Goal: Transaction & Acquisition: Obtain resource

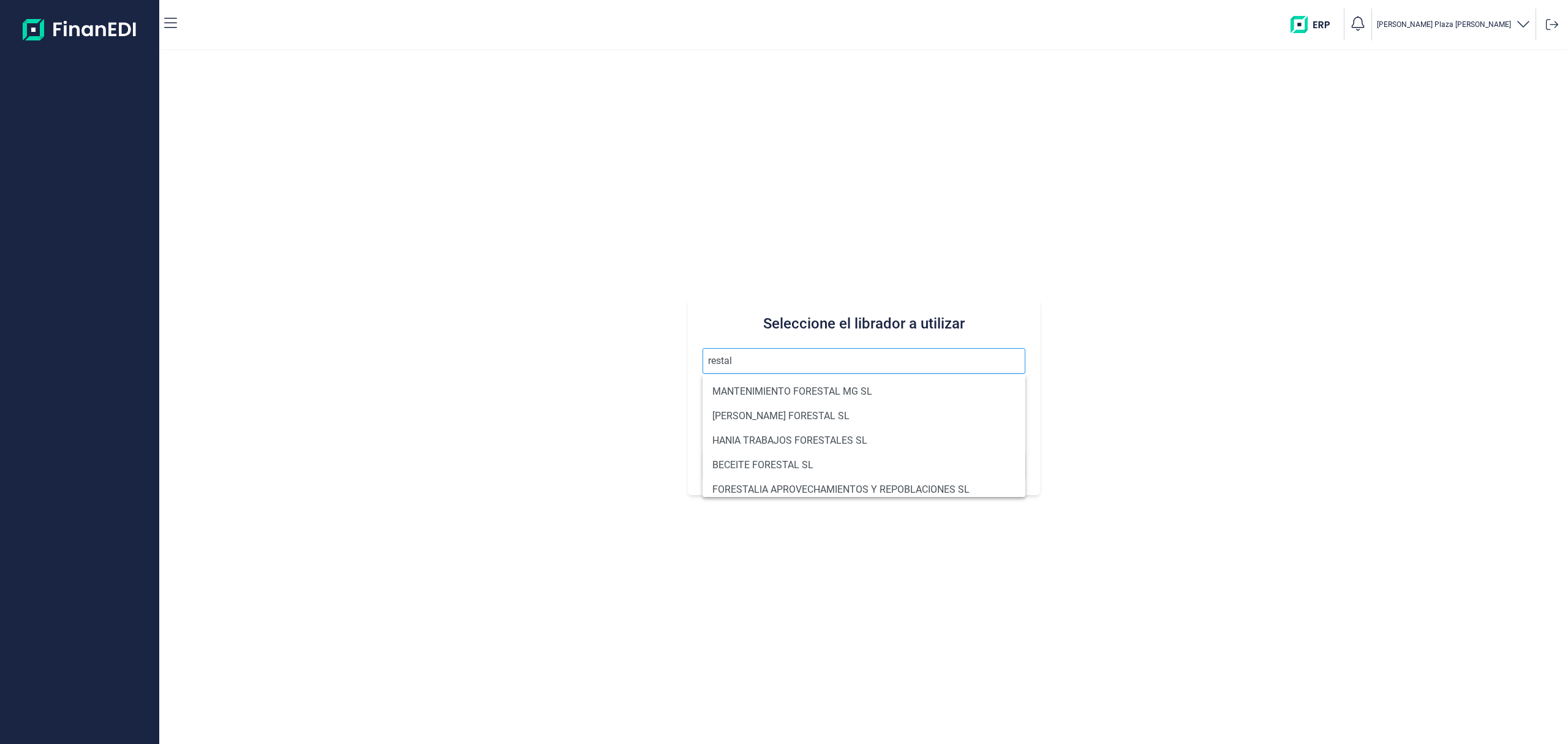
click at [709, 357] on input "restal" at bounding box center [864, 360] width 323 height 25
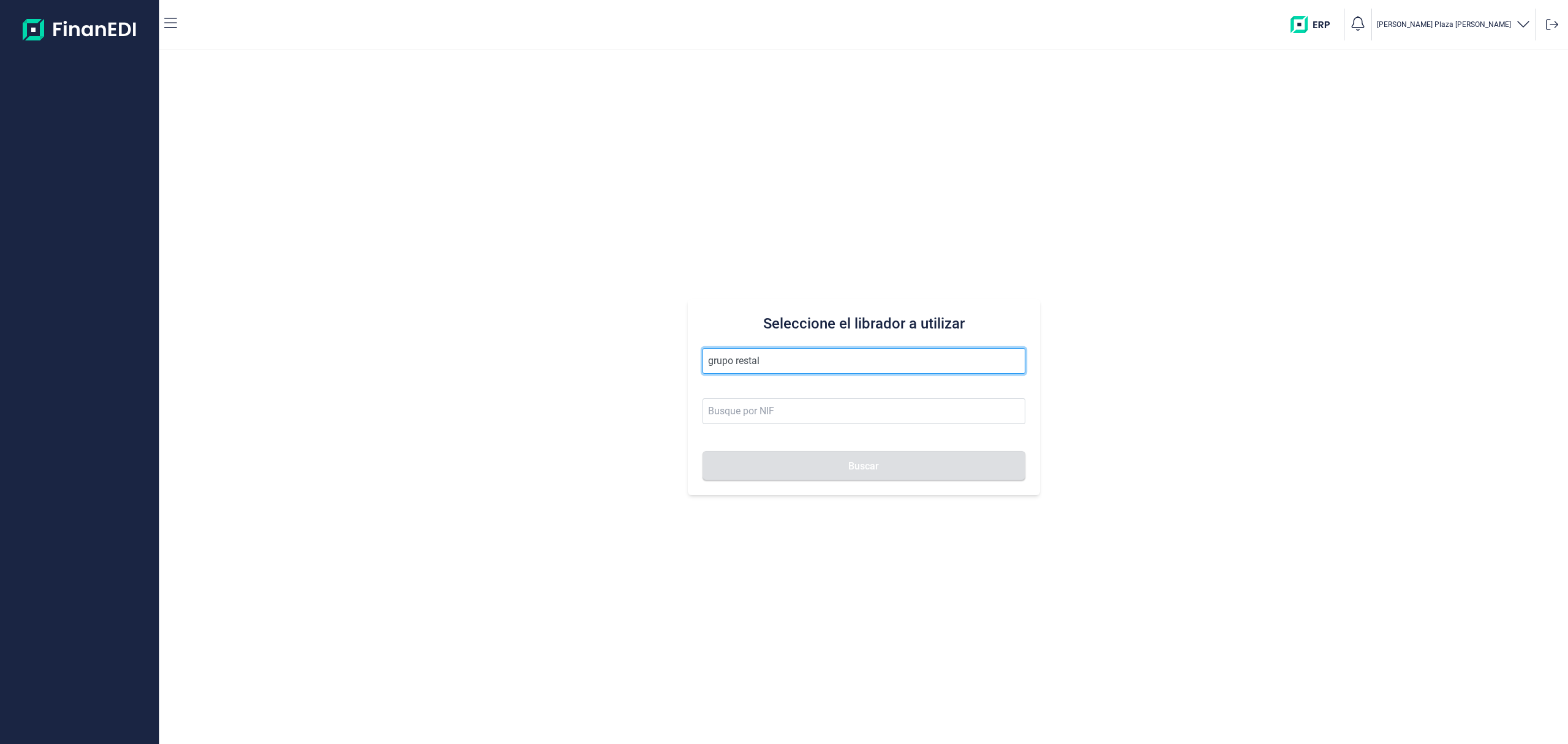
click at [787, 357] on input "grupo restal" at bounding box center [864, 360] width 323 height 25
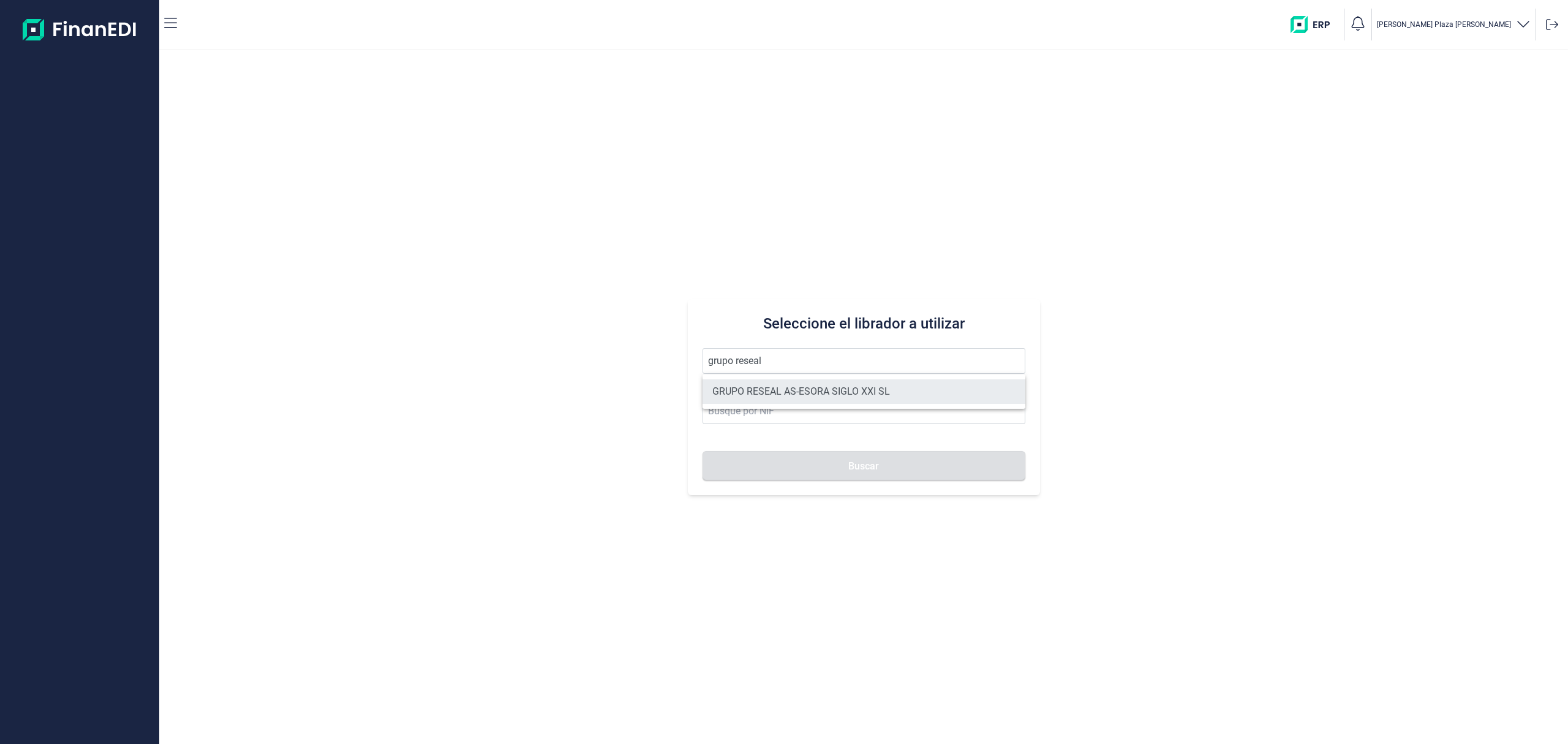
click at [805, 397] on li "GRUPO RESEAL AS-ESORA SIGLO XXI SL" at bounding box center [864, 392] width 323 height 24
type input "GRUPO RESEAL AS-ESORA SIGLO XXI SL"
type input "B12891875"
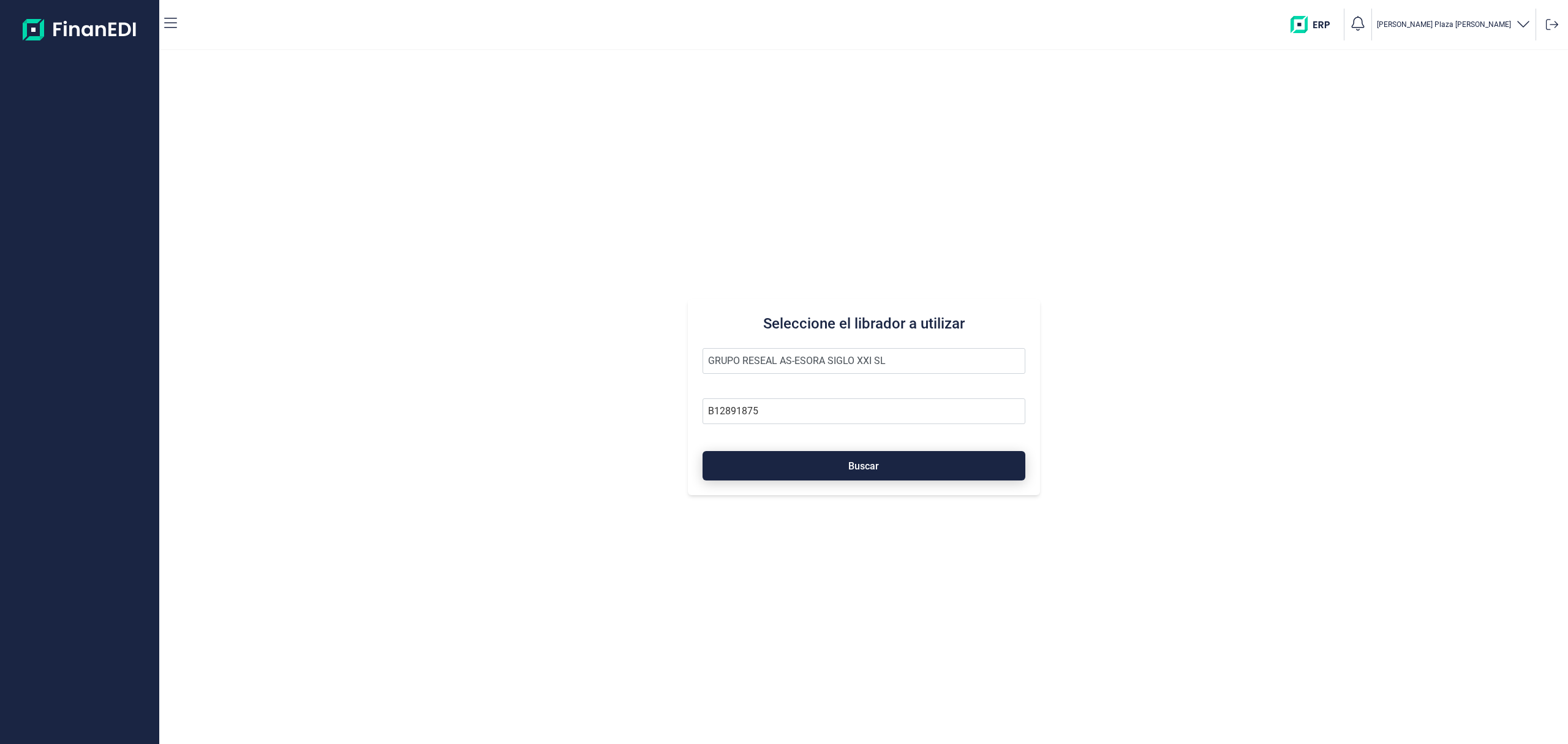
click at [805, 468] on button "Buscar" at bounding box center [864, 466] width 323 height 30
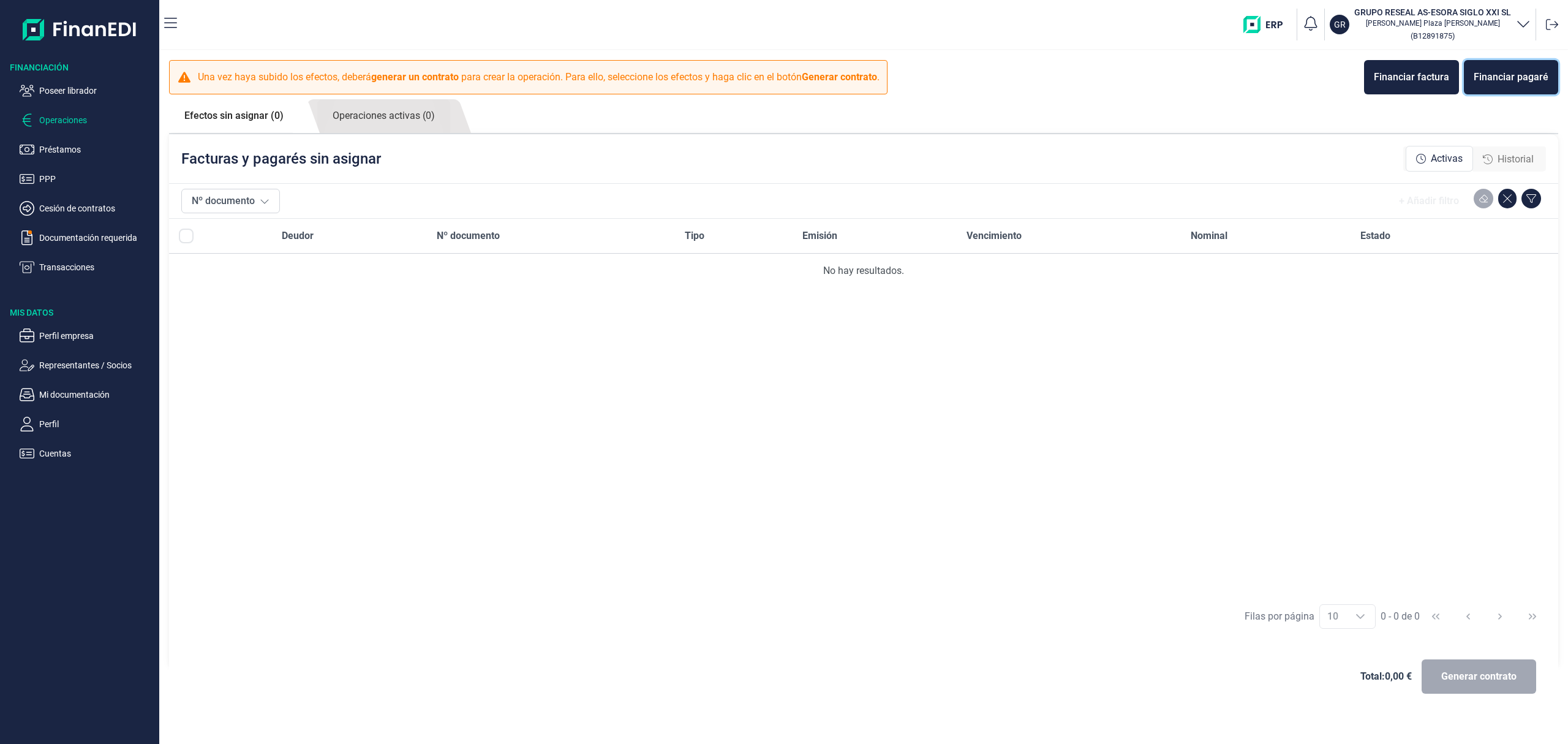
click at [1511, 73] on div "Financiar pagaré" at bounding box center [1510, 77] width 74 height 15
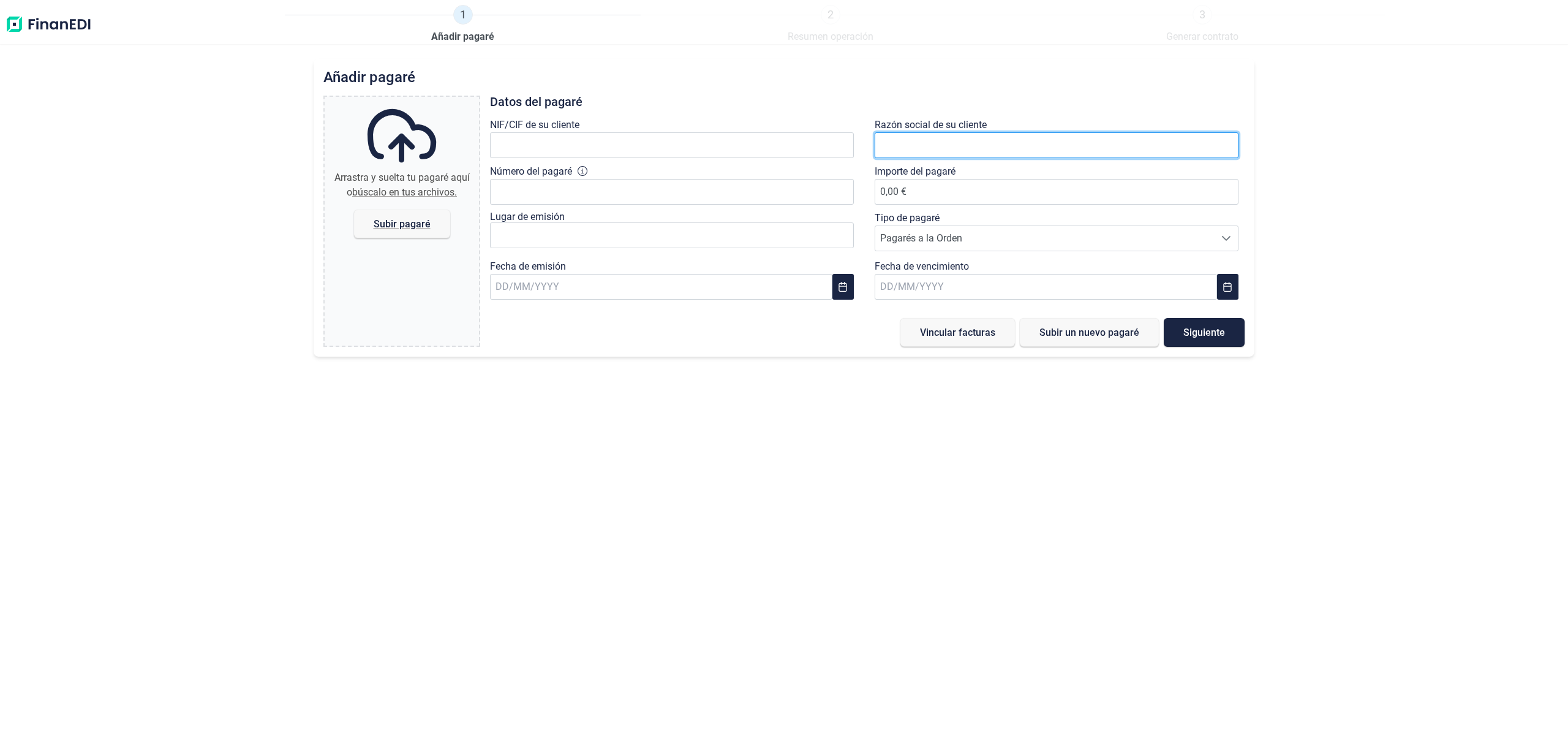
click at [951, 141] on input "text" at bounding box center [1057, 144] width 364 height 25
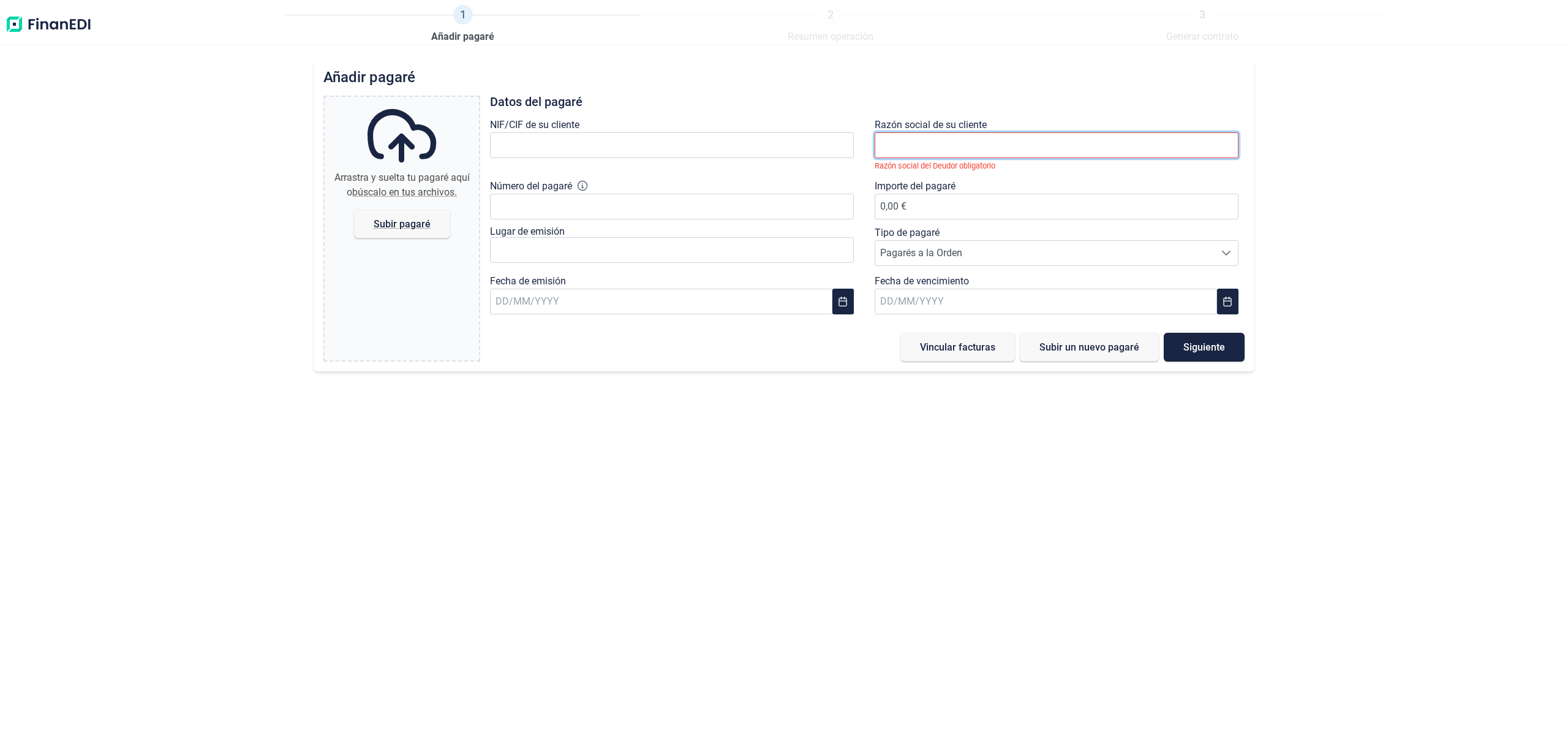
click at [906, 148] on input "text" at bounding box center [1057, 144] width 364 height 25
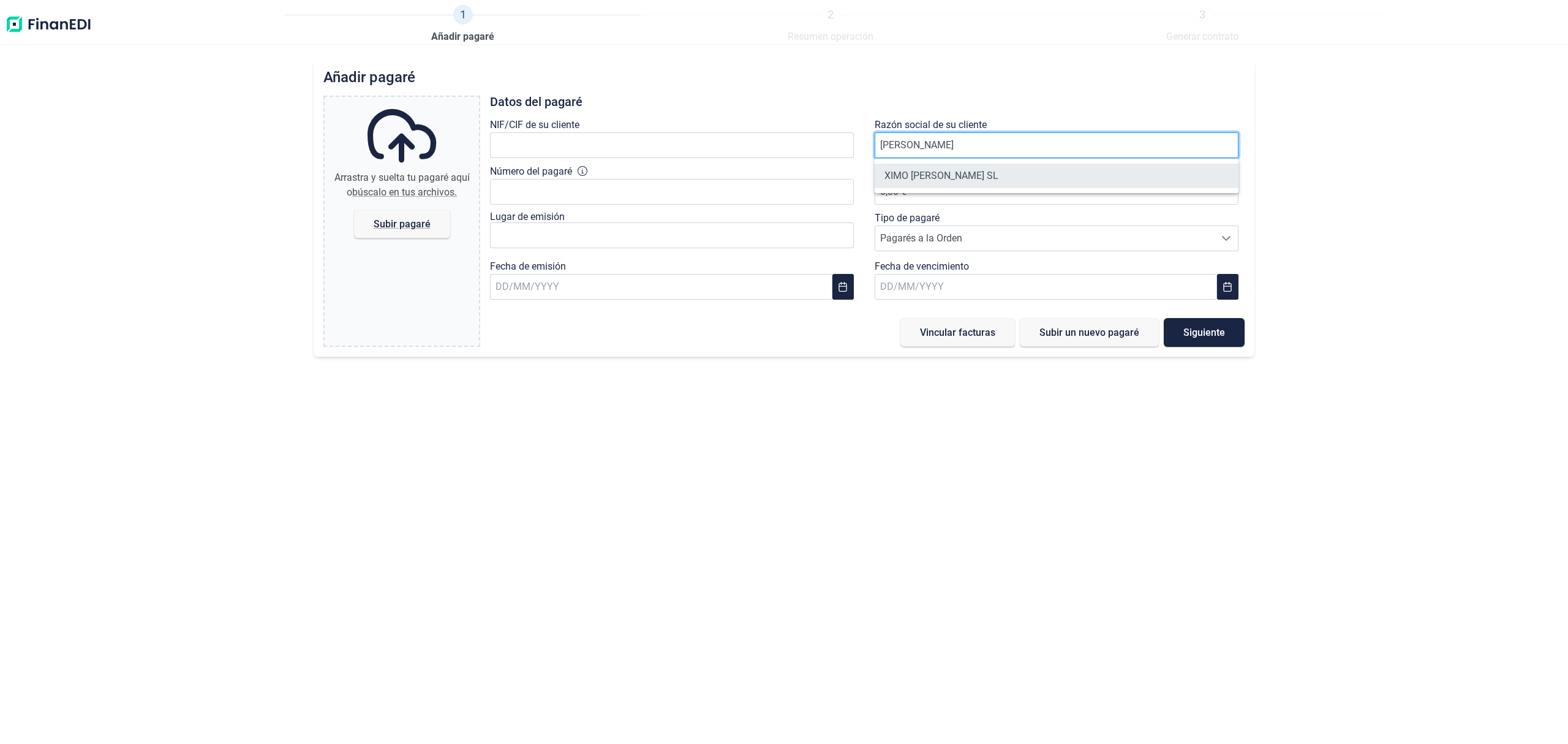
type input "[PERSON_NAME]"
click at [918, 173] on li "XIMO [PERSON_NAME] SL" at bounding box center [1057, 176] width 364 height 24
type input "B12940250"
type input "XIMO [PERSON_NAME] SL"
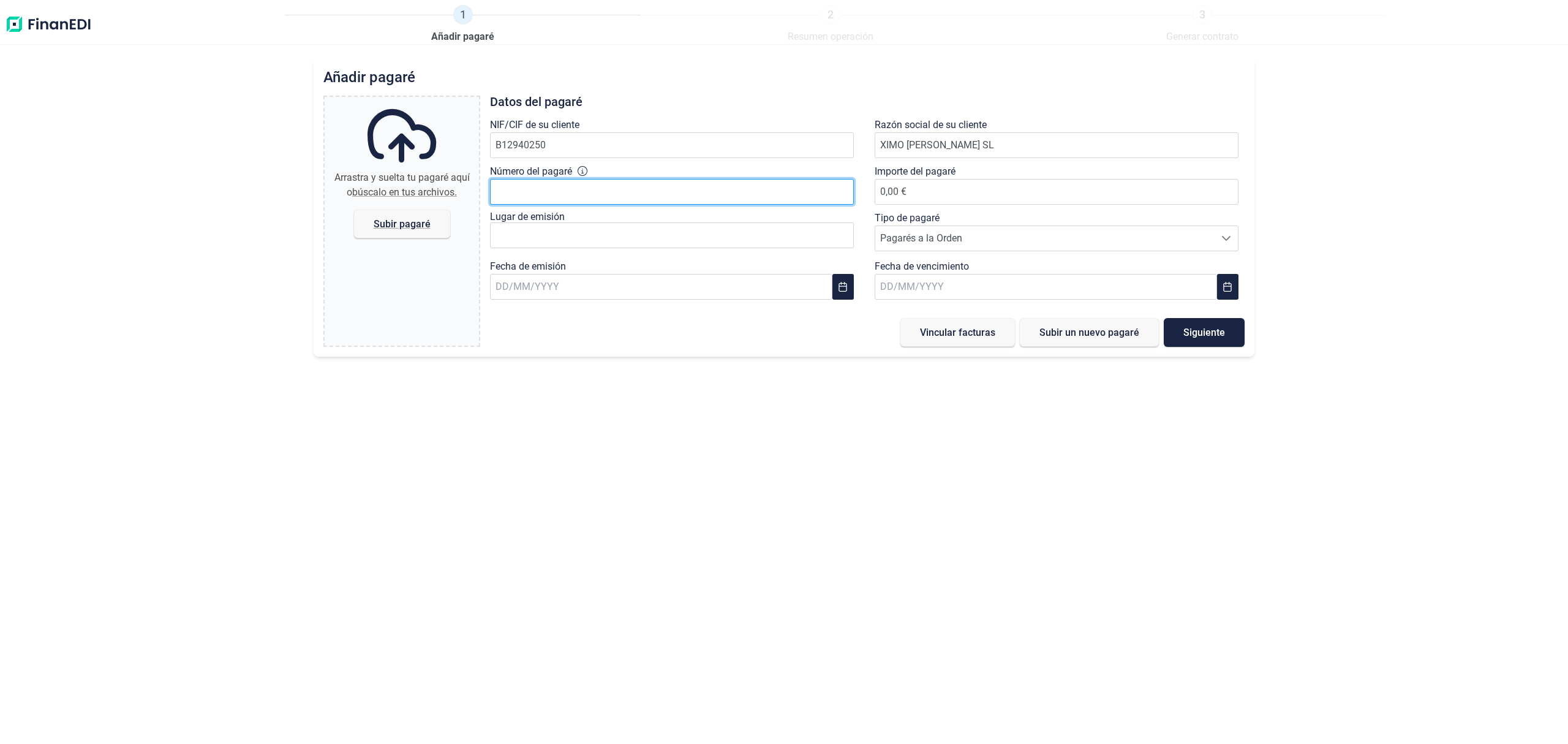
click at [573, 191] on input "Número del pagaré" at bounding box center [672, 191] width 364 height 25
type input "05334942"
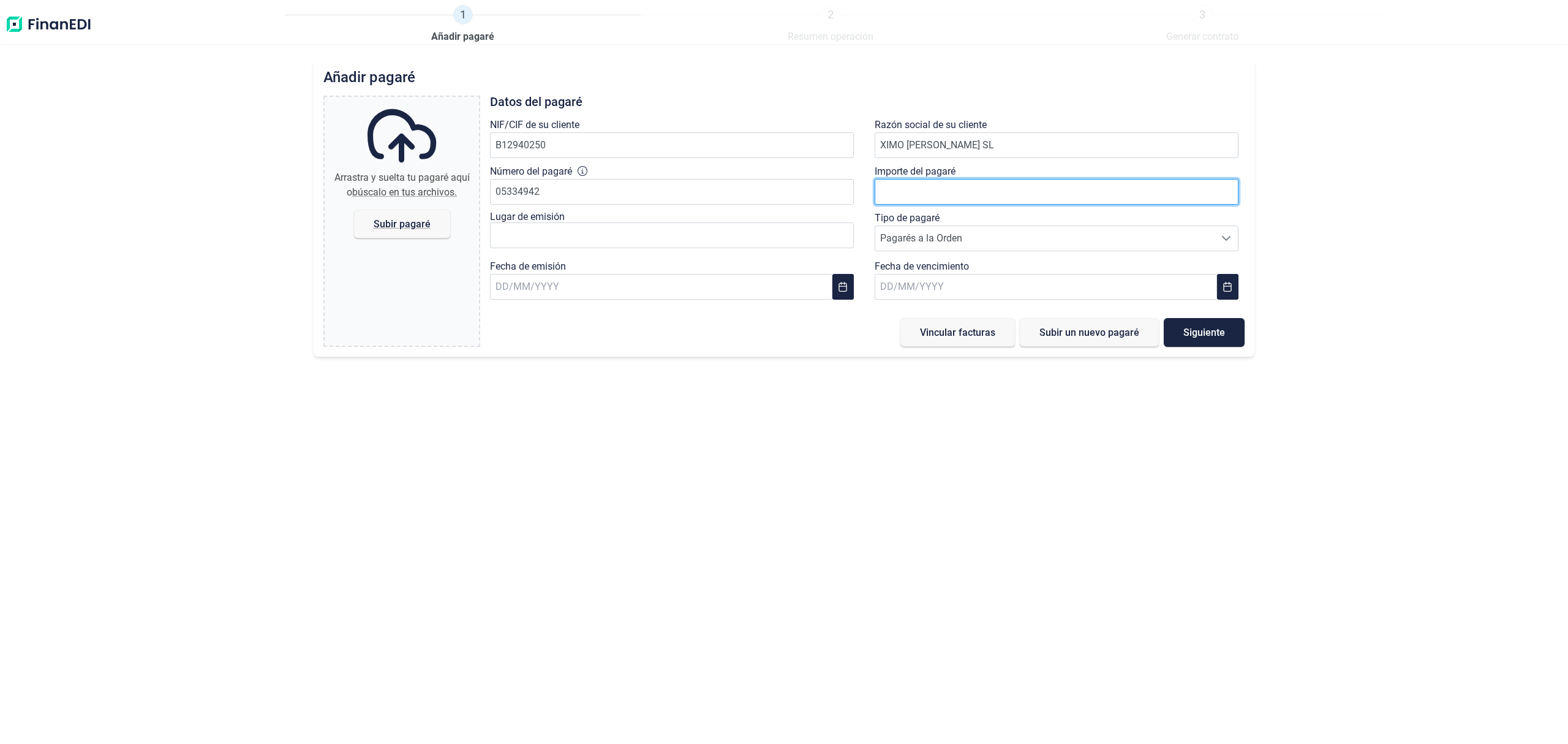
type input "9"
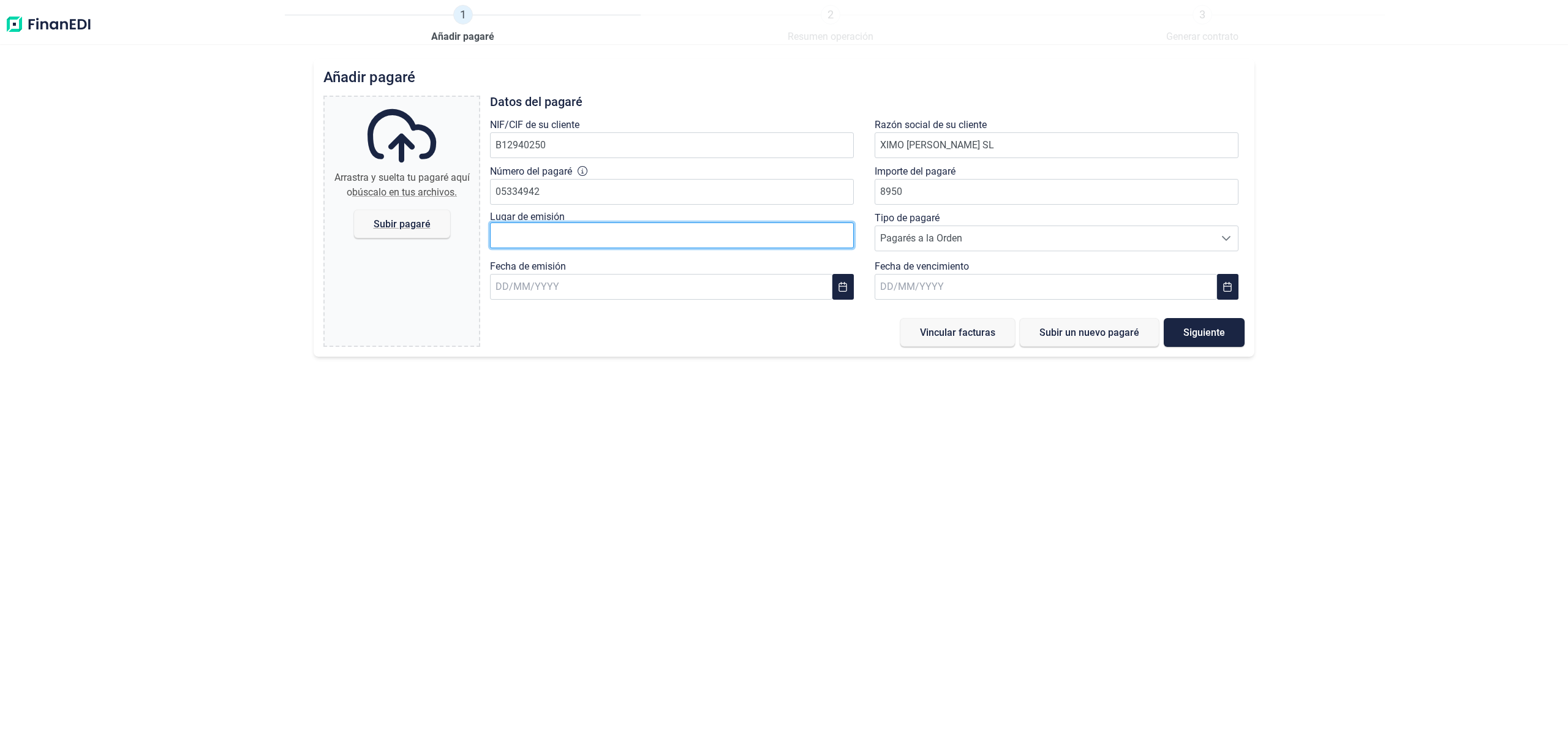
type input "8.950,00 €"
click at [566, 239] on input "text" at bounding box center [672, 234] width 364 height 25
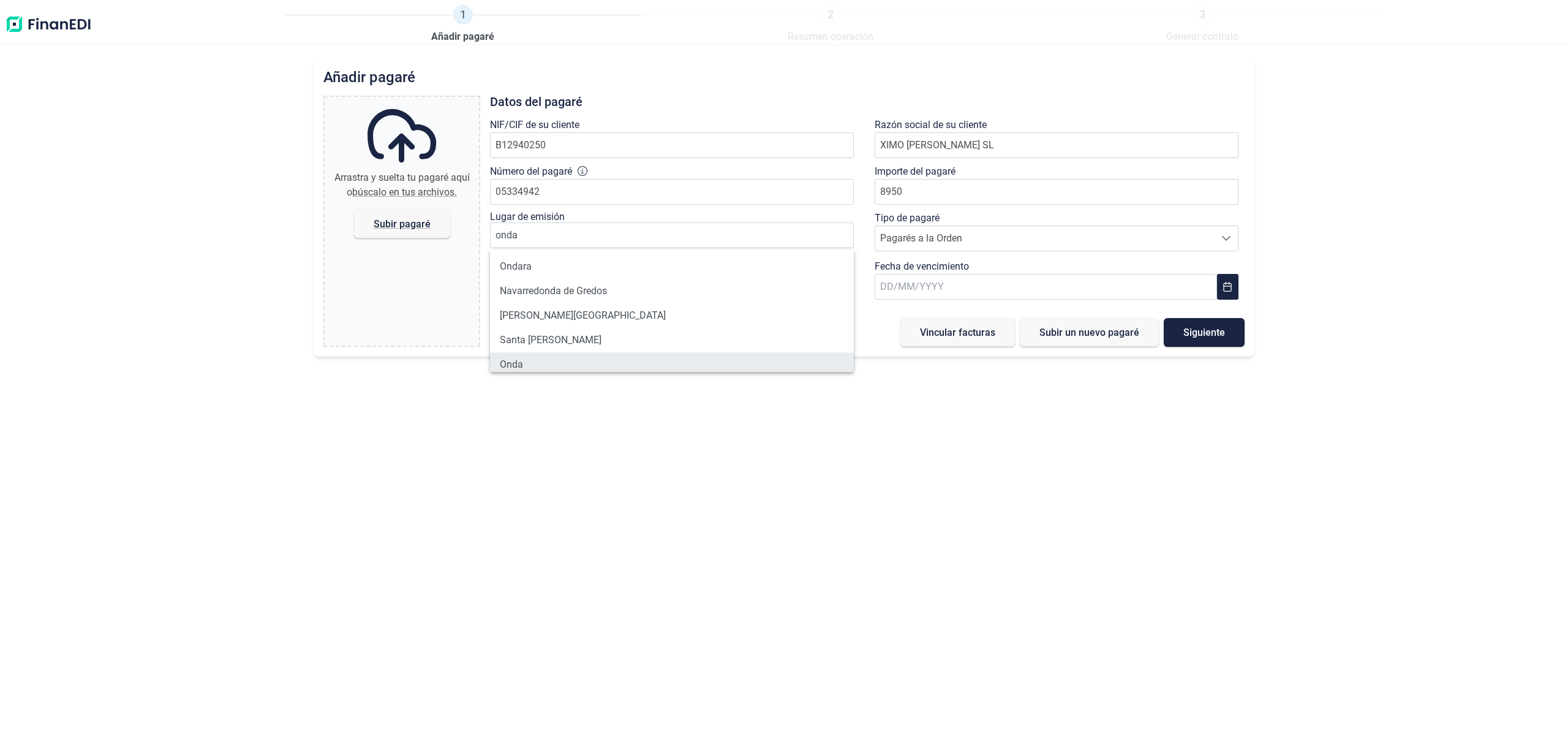
click at [525, 360] on li "Onda" at bounding box center [672, 365] width 364 height 24
type input "Onda"
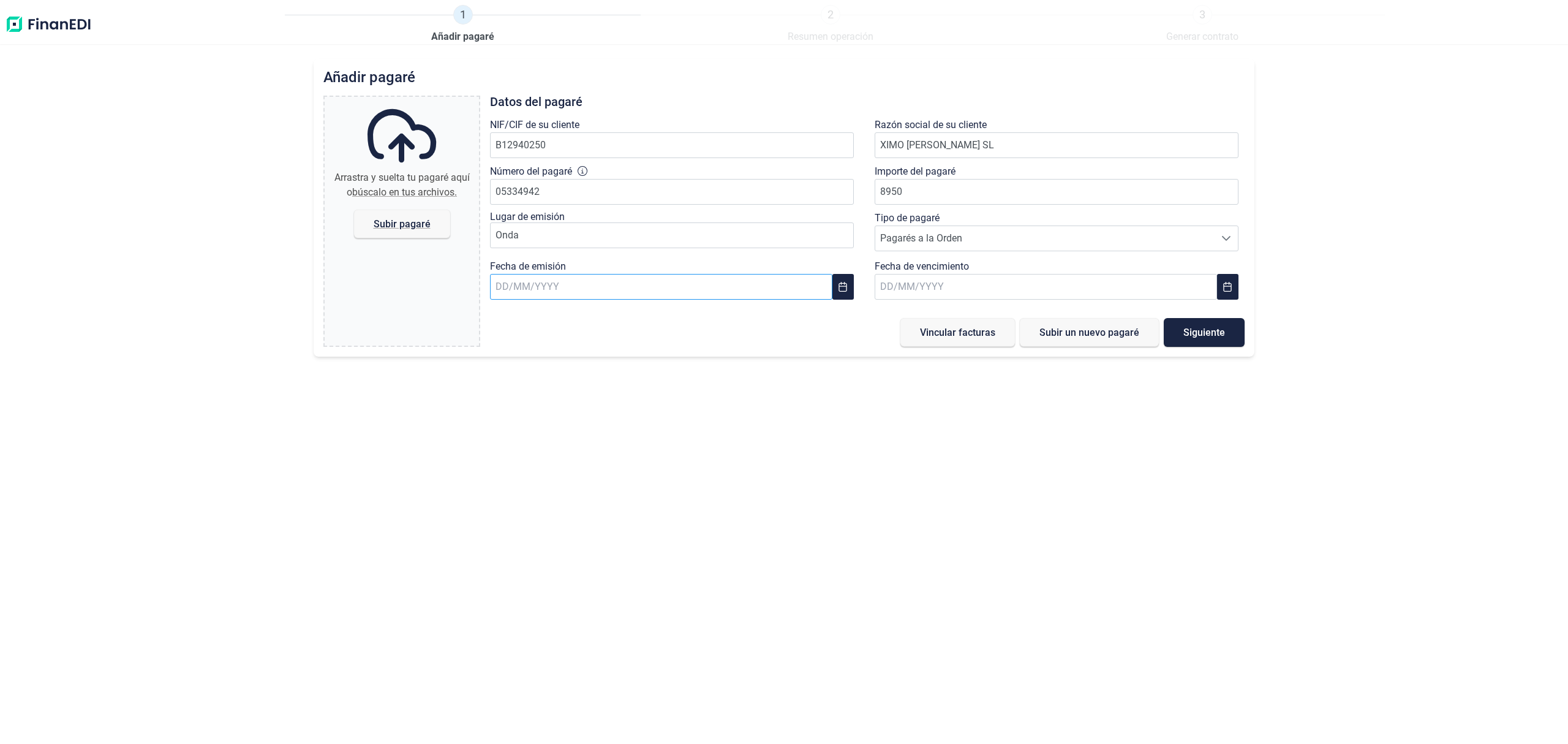
click at [653, 284] on input "text" at bounding box center [662, 286] width 343 height 25
click at [613, 386] on span "3" at bounding box center [614, 383] width 24 height 24
type input "[DATE]"
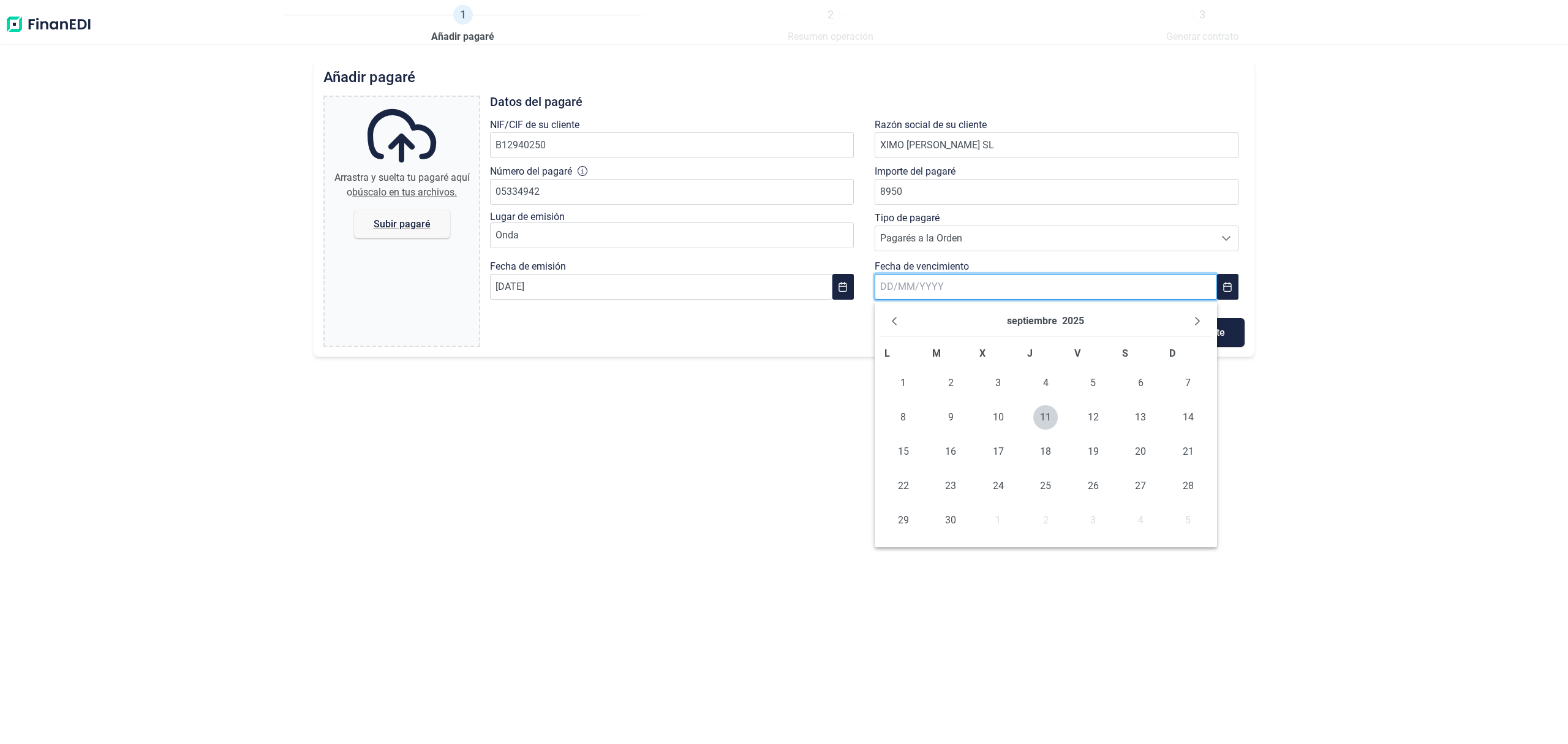
click at [909, 288] on input "text" at bounding box center [1046, 286] width 343 height 25
click at [1201, 322] on icon "Next Month" at bounding box center [1197, 321] width 10 height 10
click at [1181, 521] on span "30" at bounding box center [1188, 520] width 24 height 24
type input "[DATE]"
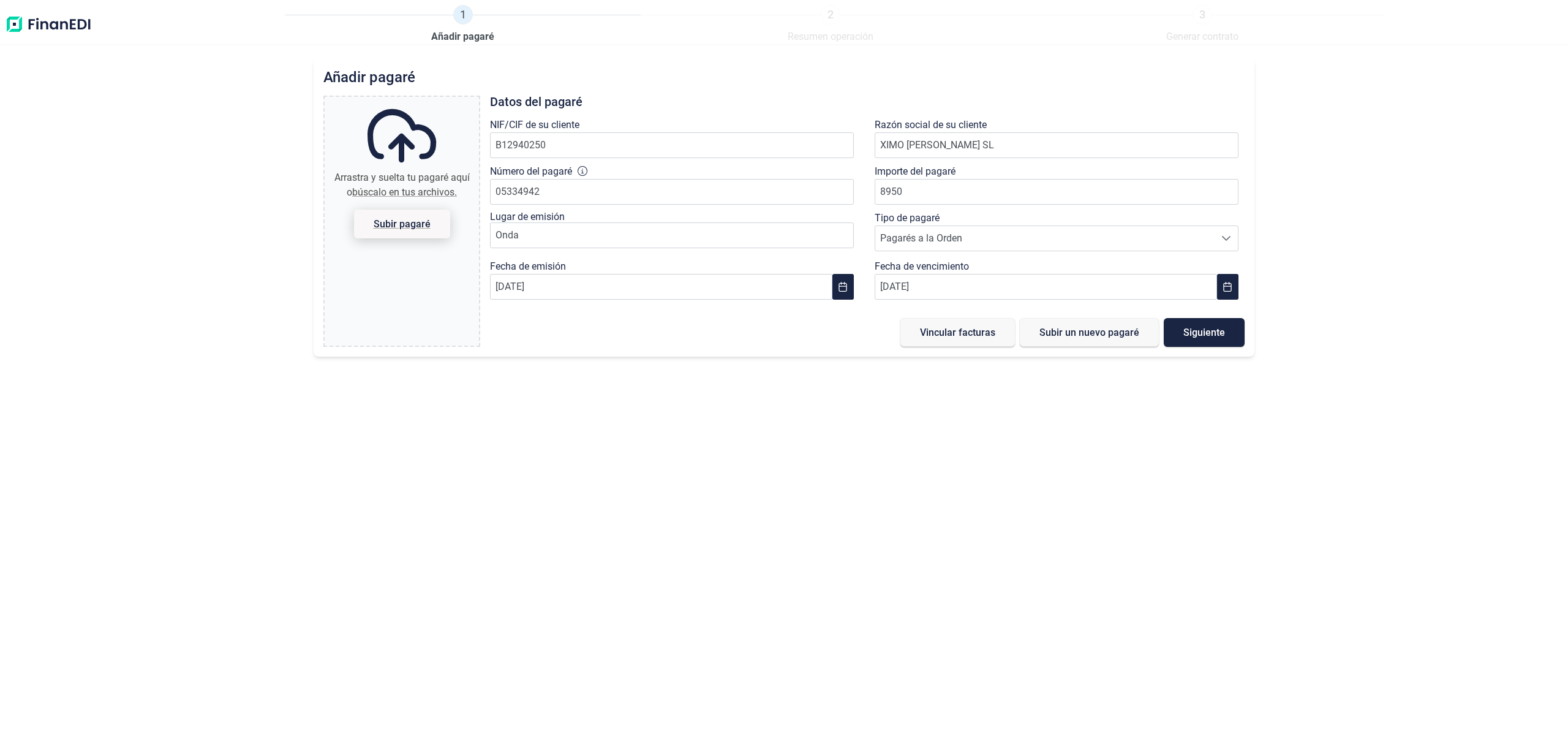
click at [376, 223] on span "Subir pagaré" at bounding box center [401, 224] width 57 height 10
click at [376, 101] on input "Arrastra y suelta tu pagaré aquí o búscalo en tus archivos. Subir pagaré" at bounding box center [401, 99] width 155 height 3
type input "C:\fakepath\BP-B537WR_20250903_102121 (2).pdf"
click at [1211, 336] on span "Siguiente" at bounding box center [1204, 332] width 42 height 10
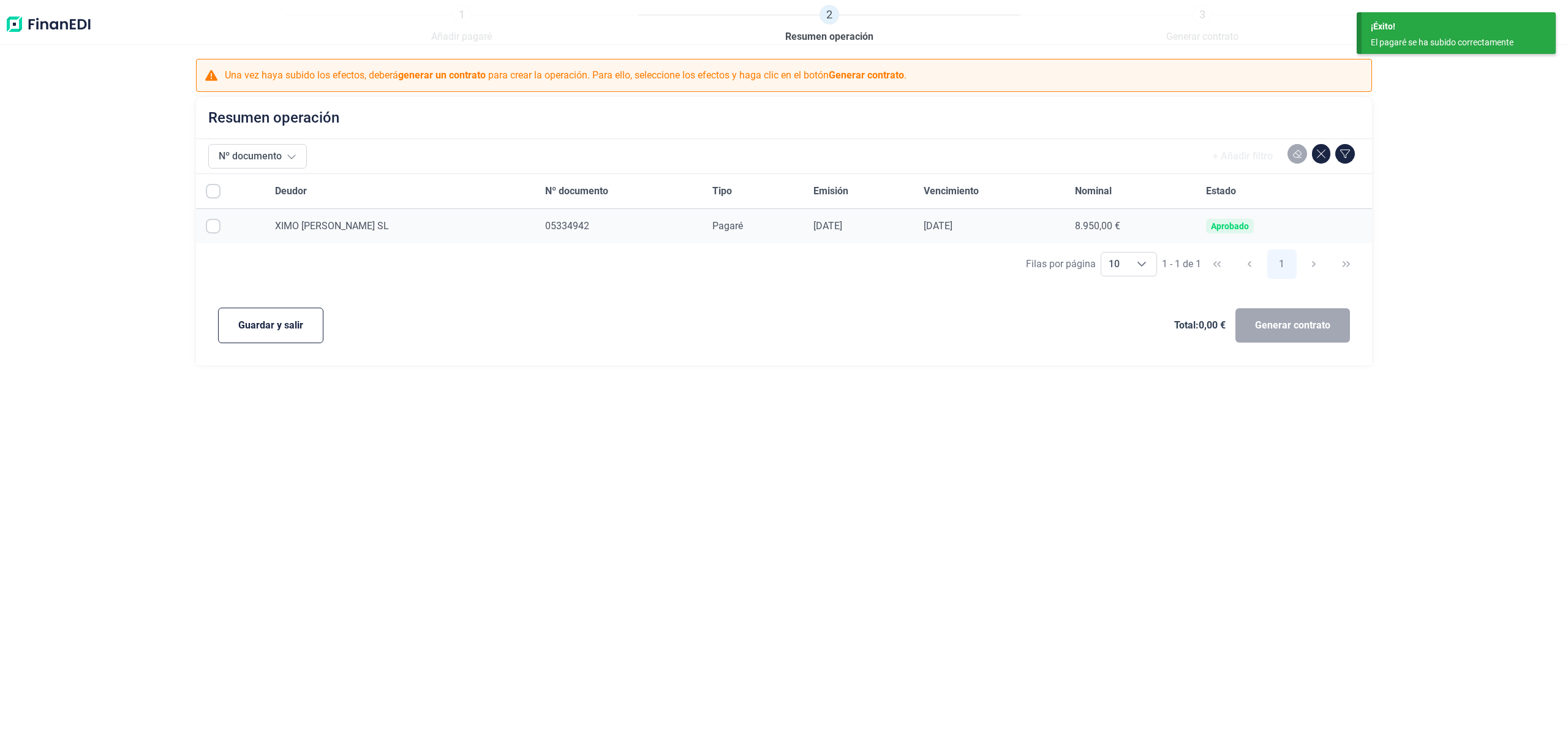
checkbox input "true"
click at [257, 321] on span "Guardar y salir" at bounding box center [271, 325] width 65 height 15
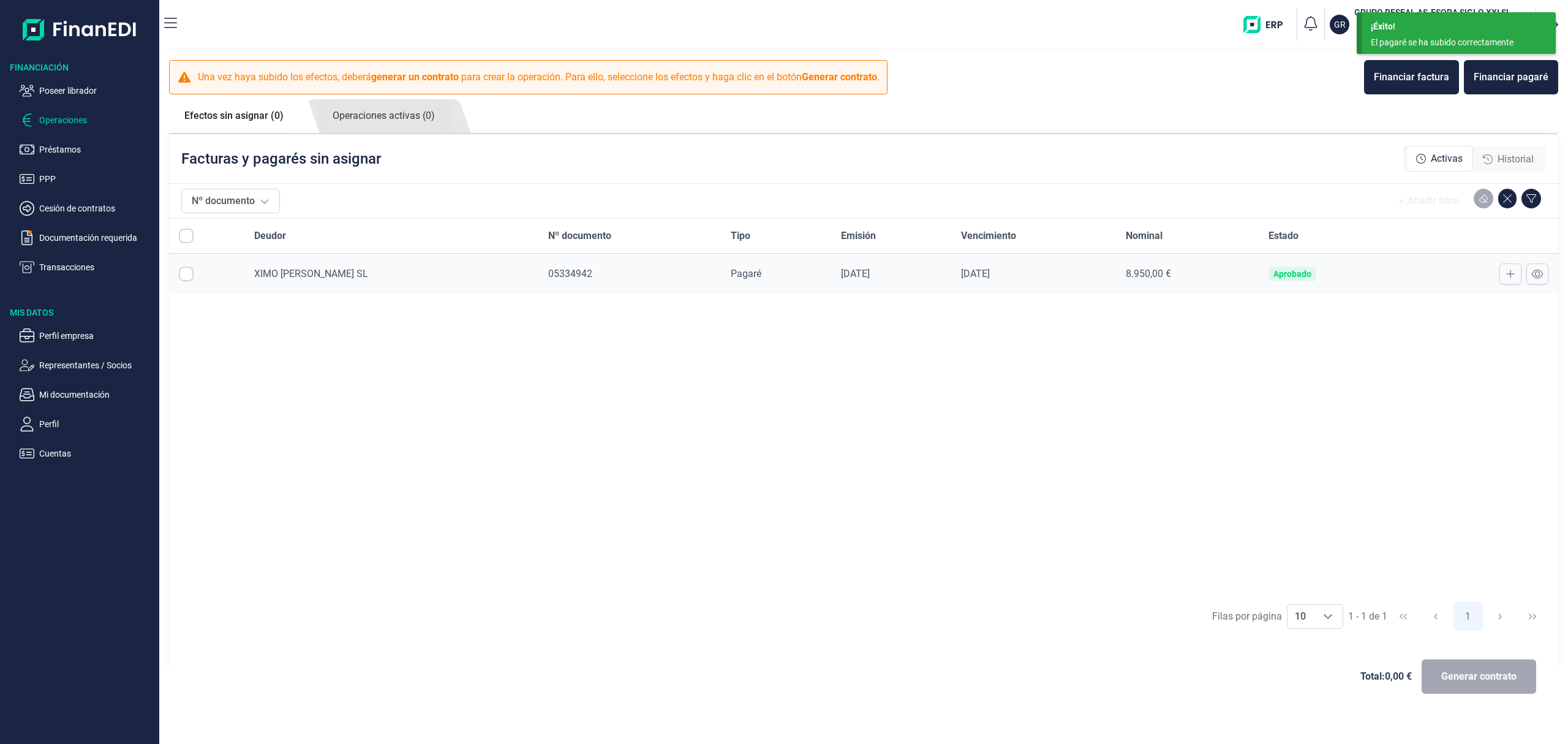
checkbox input "true"
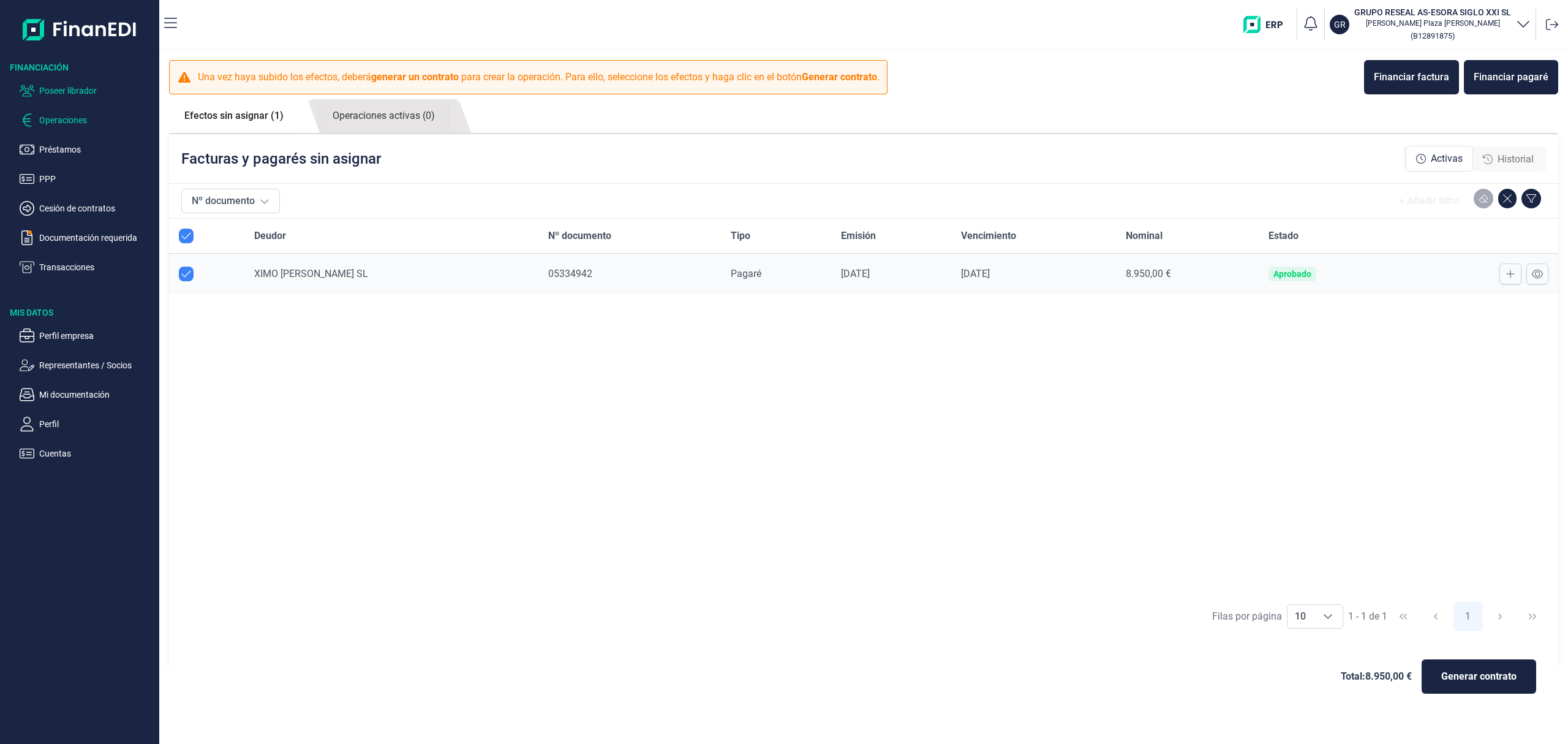
click at [81, 92] on p "Poseer librador" at bounding box center [97, 90] width 115 height 15
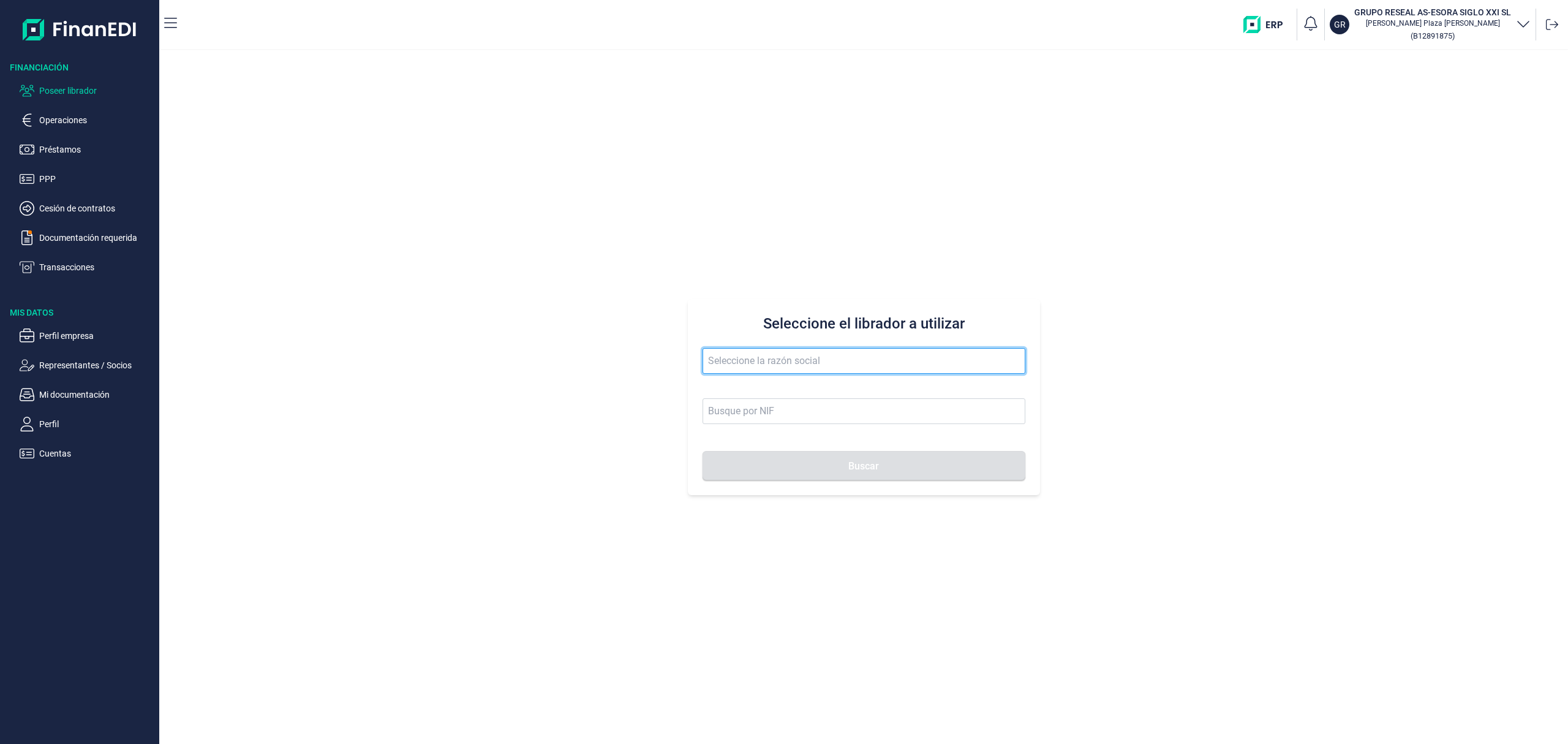
click at [779, 365] on input "text" at bounding box center [864, 360] width 323 height 25
drag, startPoint x: 807, startPoint y: 356, endPoint x: 433, endPoint y: 302, distance: 377.9
click at [433, 302] on div "Seleccione el librador a utilizar marbi cons Buscar" at bounding box center [864, 396] width 1409 height 693
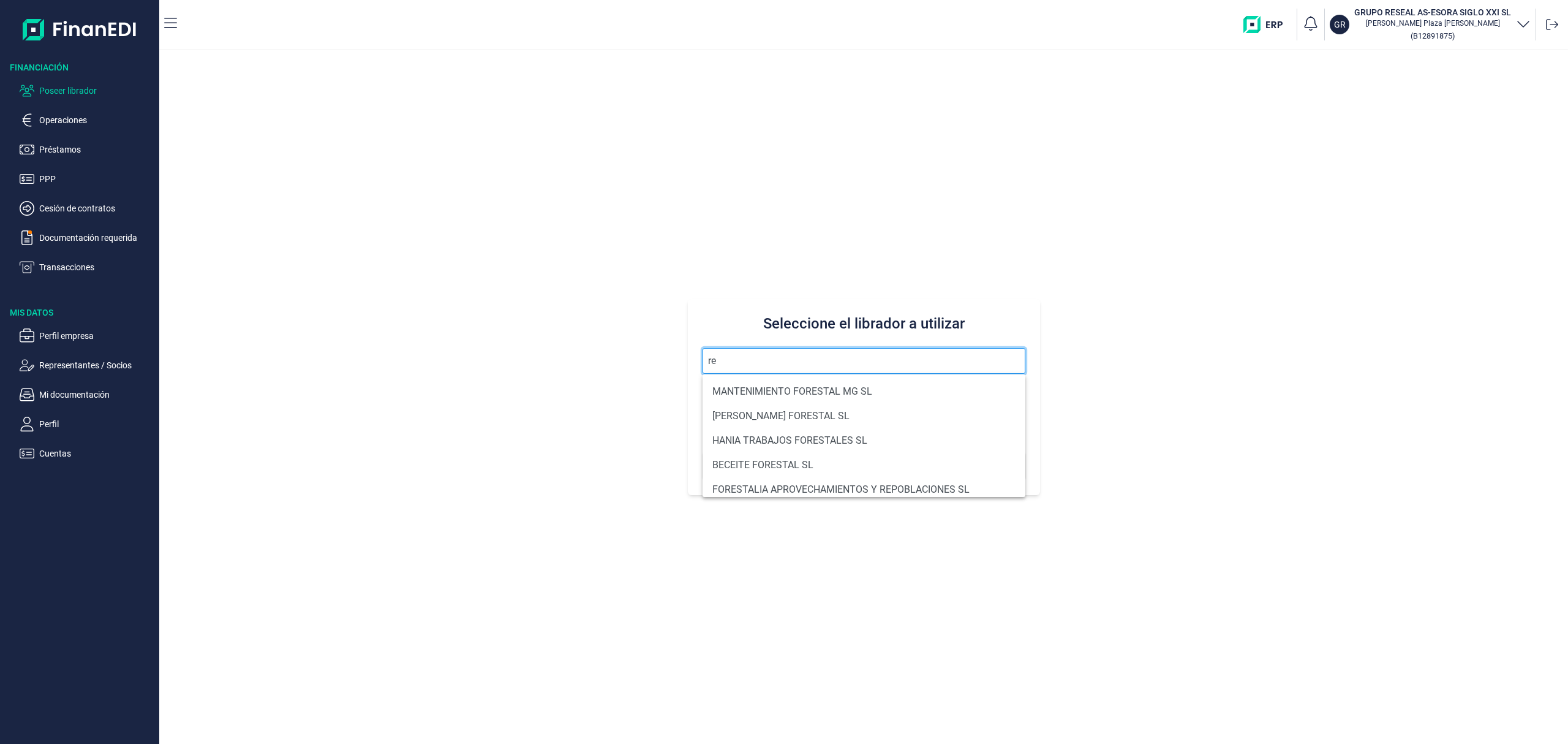
type input "r"
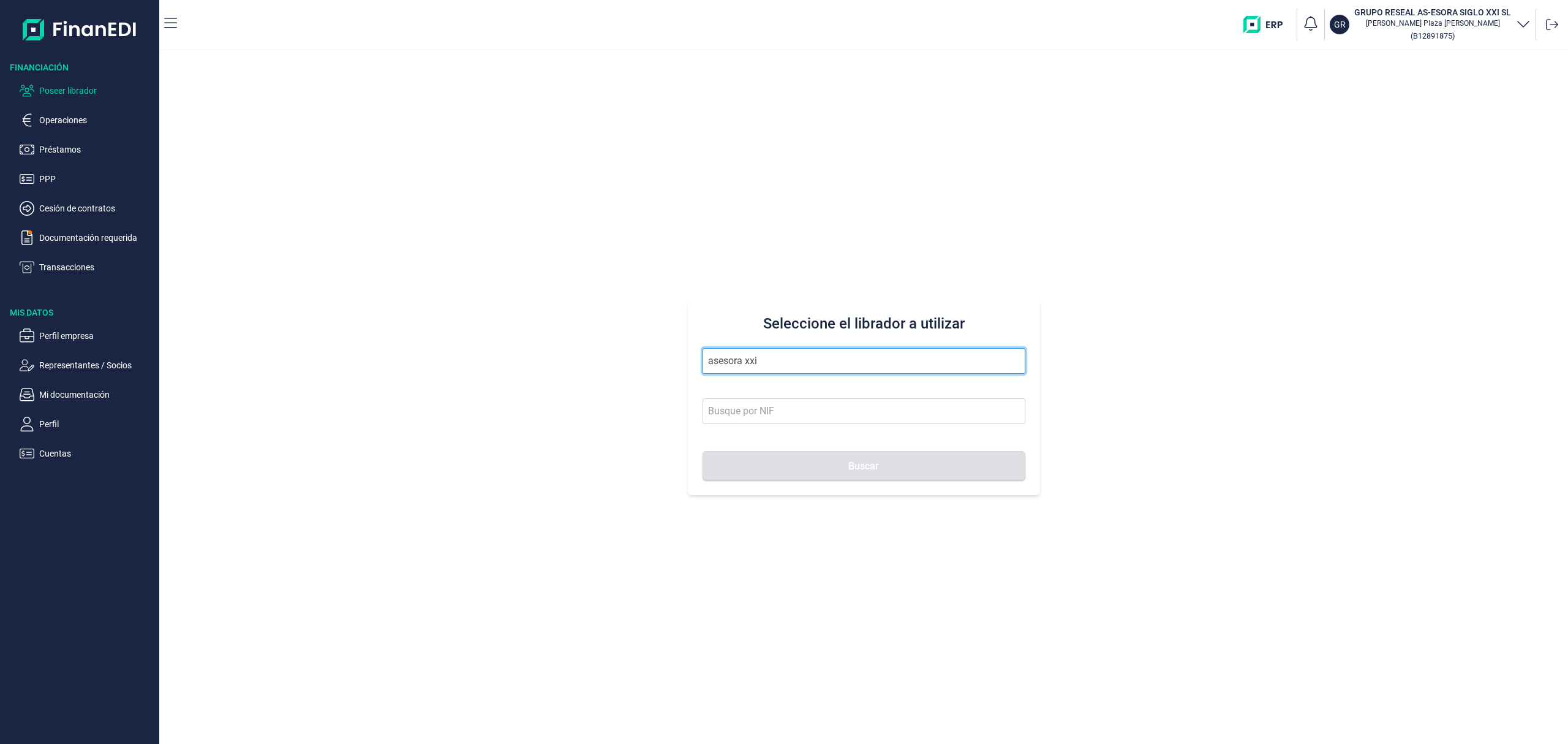
drag, startPoint x: 744, startPoint y: 363, endPoint x: 656, endPoint y: 333, distance: 93.0
click at [649, 344] on div "Seleccione el librador a utilizar asesora xxi Buscar" at bounding box center [864, 396] width 1409 height 693
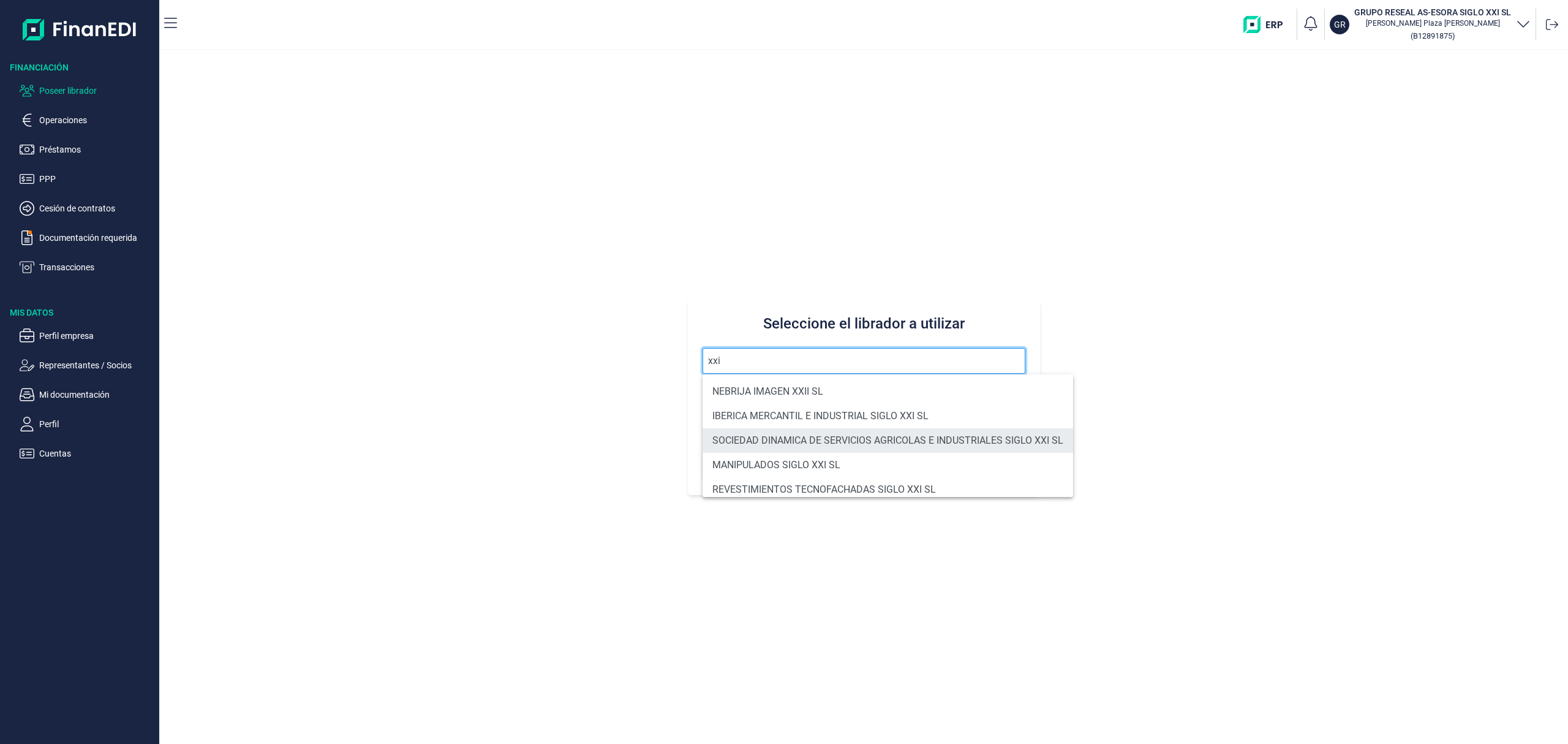
scroll to position [81, 0]
drag, startPoint x: 680, startPoint y: 345, endPoint x: 528, endPoint y: 311, distance: 155.8
click at [552, 324] on div "Seleccione el librador a utilizar xxi Buscar" at bounding box center [864, 396] width 1409 height 693
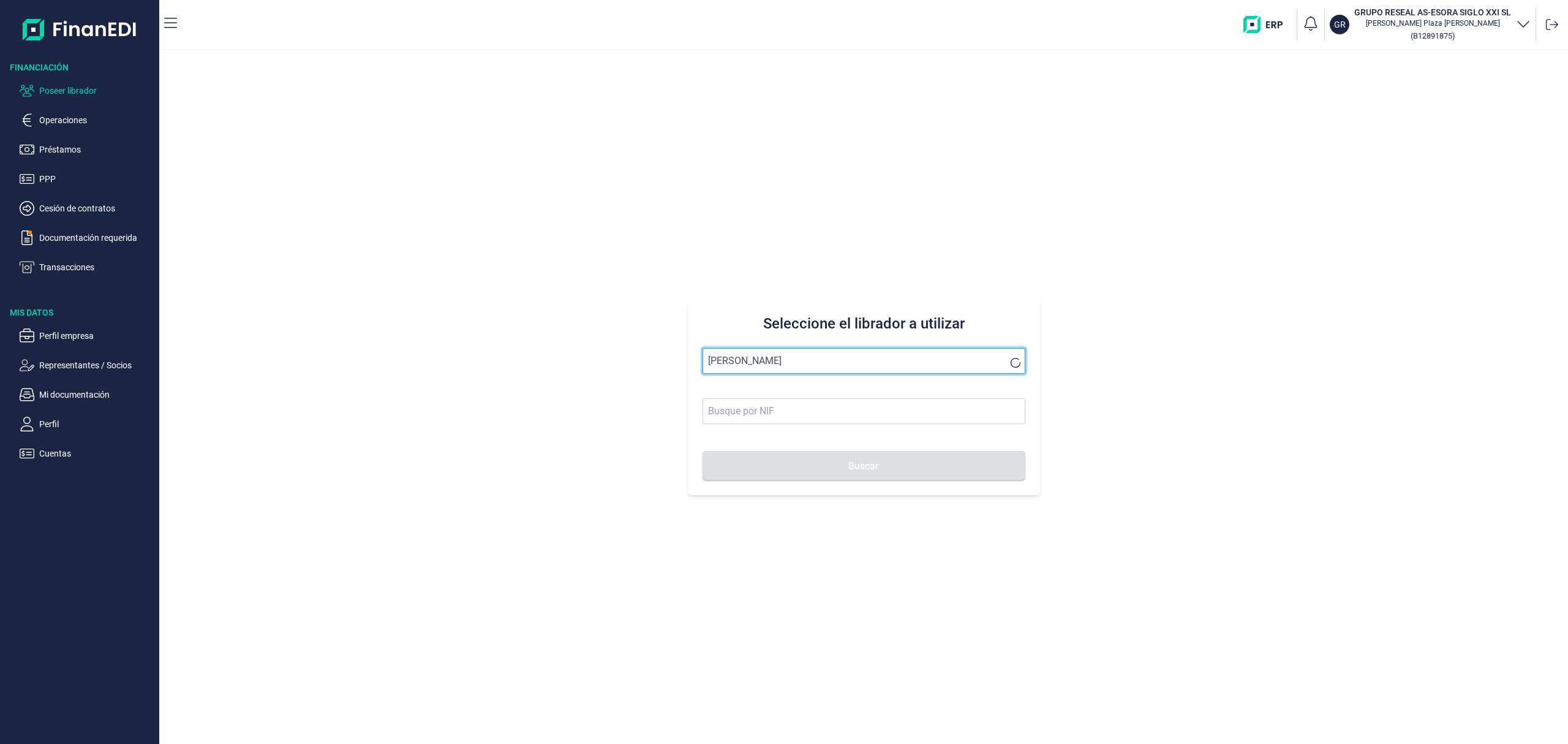
drag, startPoint x: 736, startPoint y: 359, endPoint x: 625, endPoint y: 341, distance: 112.4
click at [623, 343] on div "Seleccione el librador a utilizar corral gallardo Buscar" at bounding box center [864, 396] width 1409 height 693
click at [703, 451] on button "Buscar" at bounding box center [864, 466] width 323 height 30
drag, startPoint x: 760, startPoint y: 359, endPoint x: 467, endPoint y: 310, distance: 297.1
click at [506, 312] on div "Seleccione el librador a utilizar [PERSON_NAME]" at bounding box center [864, 396] width 1409 height 693
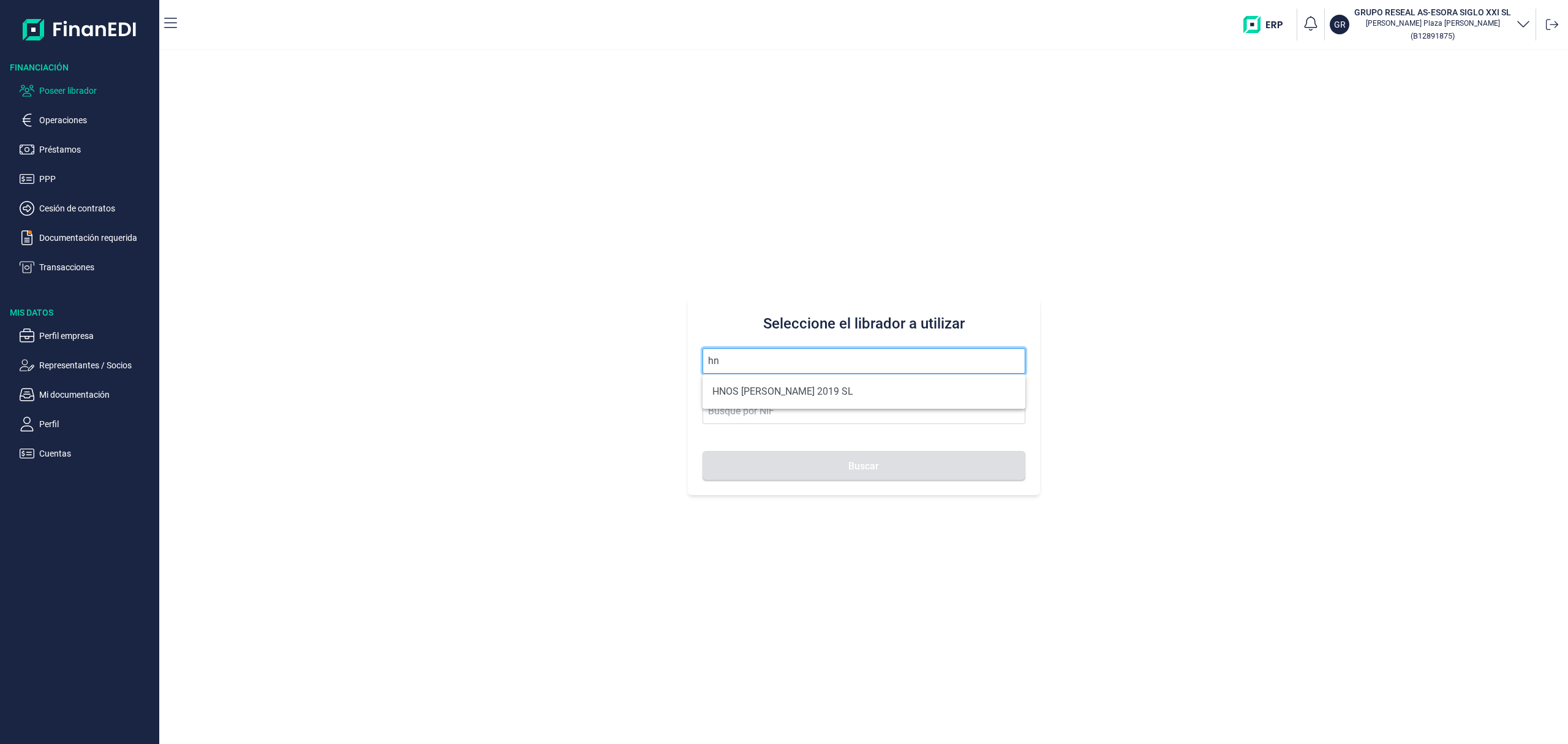
type input "h"
